Goal: Navigation & Orientation: Find specific page/section

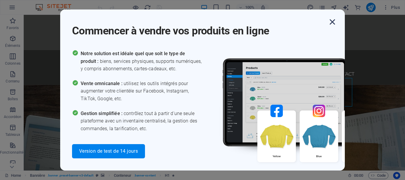
click at [332, 21] on icon "button" at bounding box center [332, 22] width 11 height 11
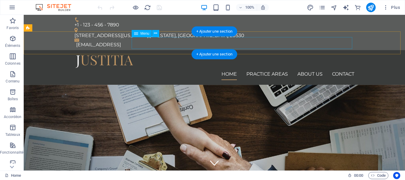
click at [267, 68] on nav "Home Practice Areas About us Contact" at bounding box center [214, 74] width 280 height 12
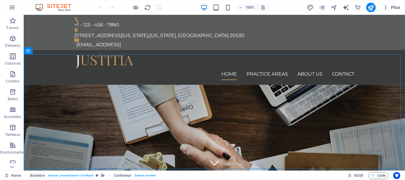
click at [395, 9] on span "Plus" at bounding box center [390, 7] width 17 height 6
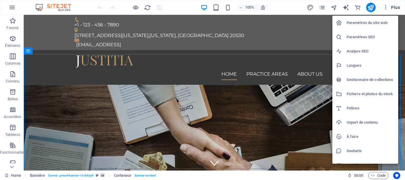
click at [271, 62] on div at bounding box center [202, 90] width 405 height 180
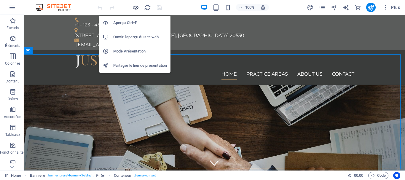
click at [136, 9] on icon "button" at bounding box center [135, 7] width 7 height 7
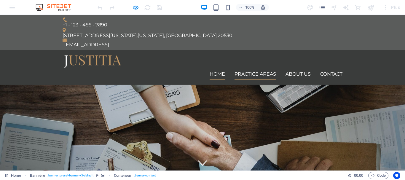
click at [252, 68] on link "Practice Areas" at bounding box center [254, 74] width 41 height 12
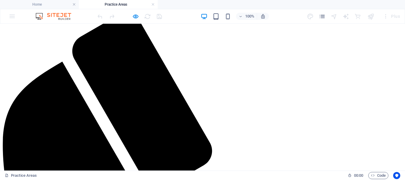
scroll to position [6, 0]
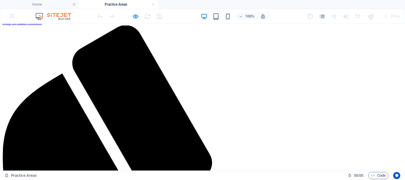
click at [154, 6] on link at bounding box center [153, 5] width 4 height 6
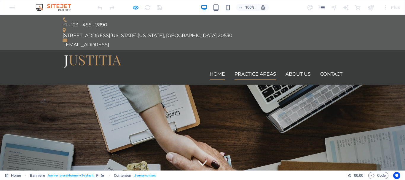
click at [251, 68] on link "Practice Areas" at bounding box center [254, 74] width 41 height 12
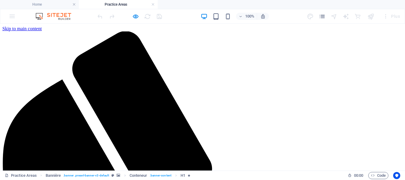
scroll to position [0, 0]
